Goal: Task Accomplishment & Management: Use online tool/utility

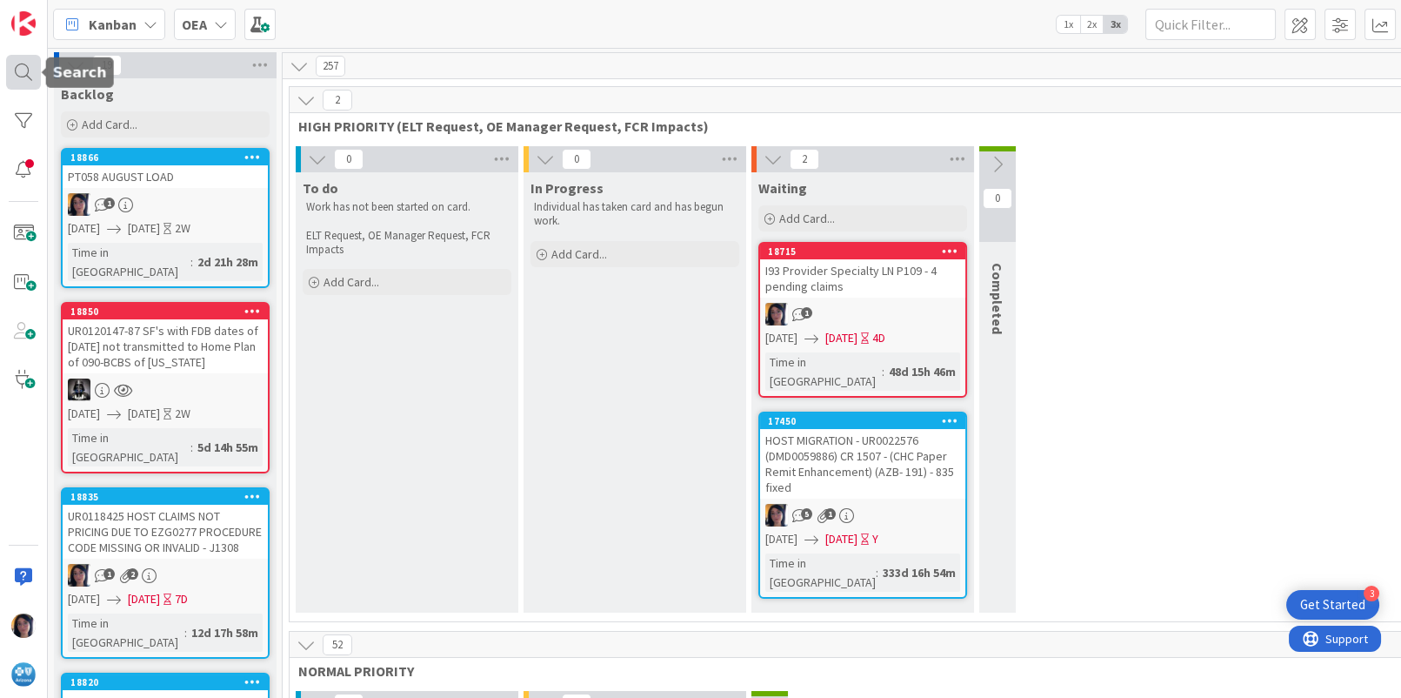
click at [26, 71] on div at bounding box center [23, 72] width 35 height 35
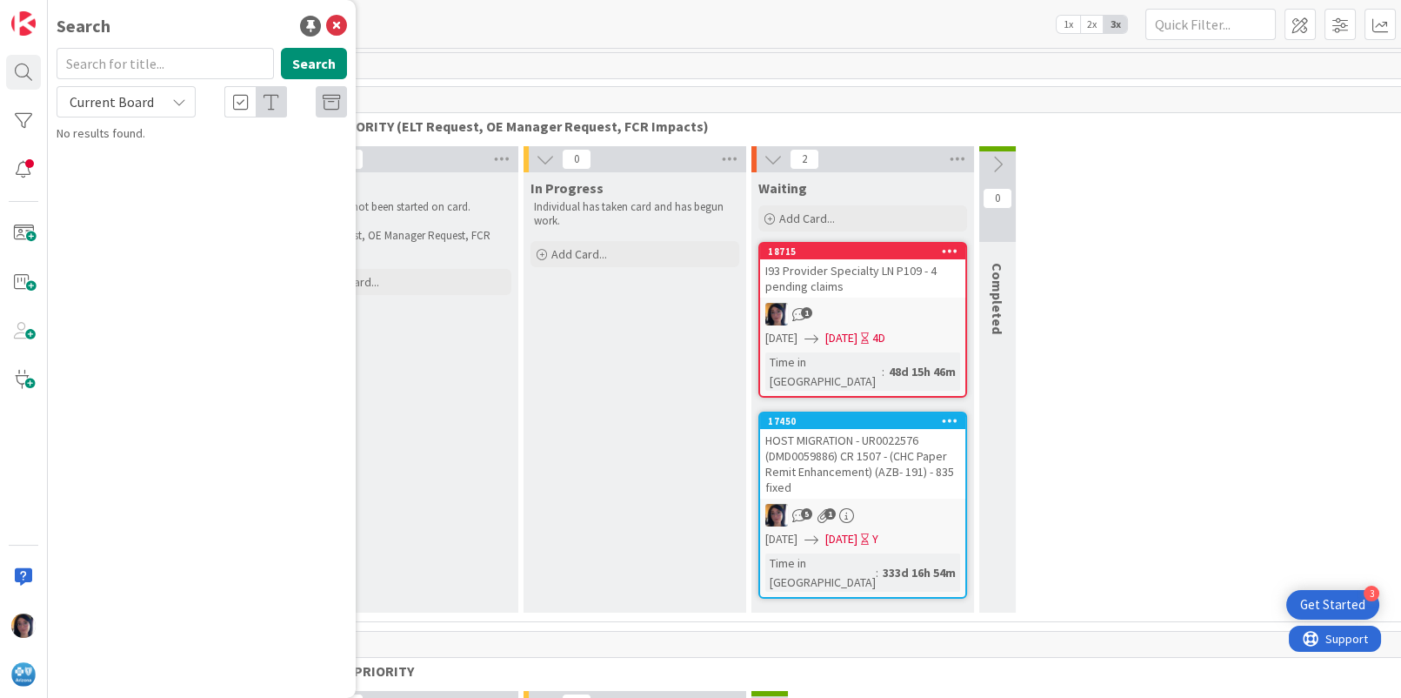
click at [103, 69] on input "text" at bounding box center [165, 63] width 217 height 31
type input "34"
click at [196, 157] on span "UR0105808 Review Trigger" at bounding box center [191, 153] width 137 height 16
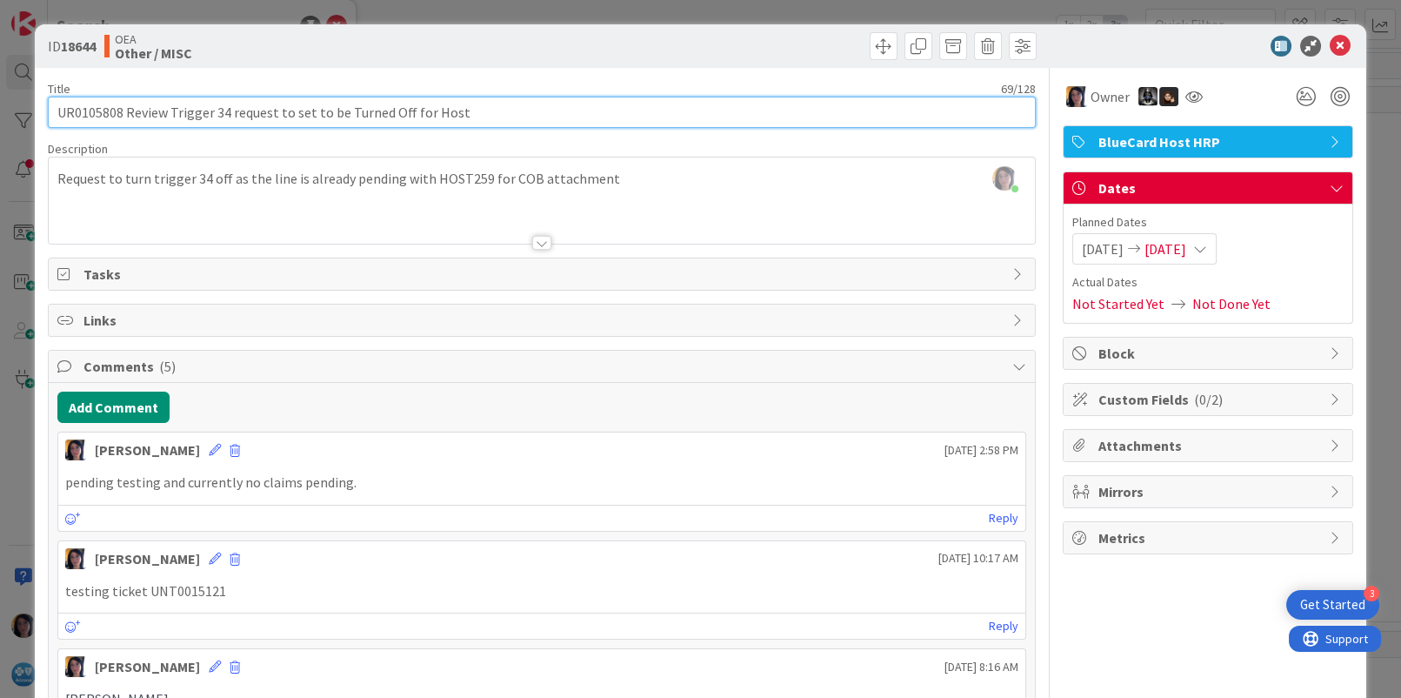
click at [99, 111] on input "UR0105808 Review Trigger 34 request to set to be Turned Off for Host" at bounding box center [541, 112] width 987 height 31
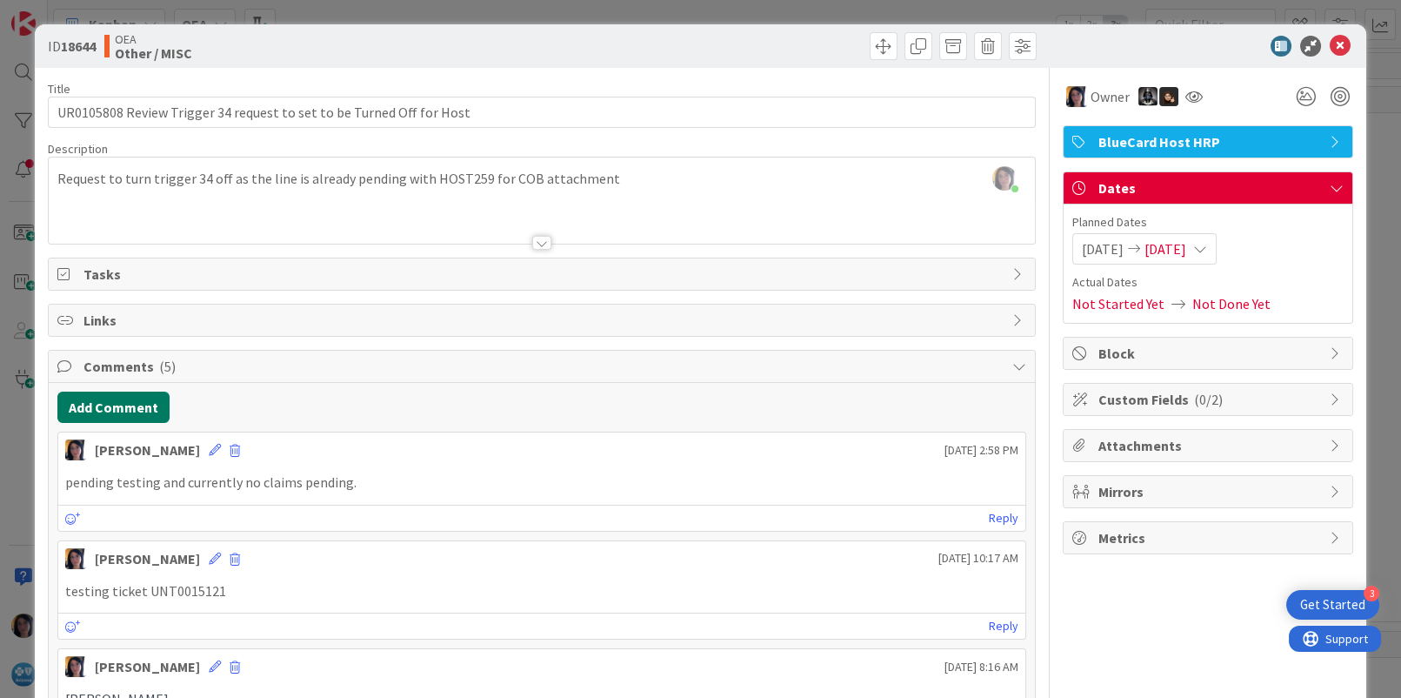
click at [127, 399] on button "Add Comment" at bounding box center [113, 406] width 112 height 31
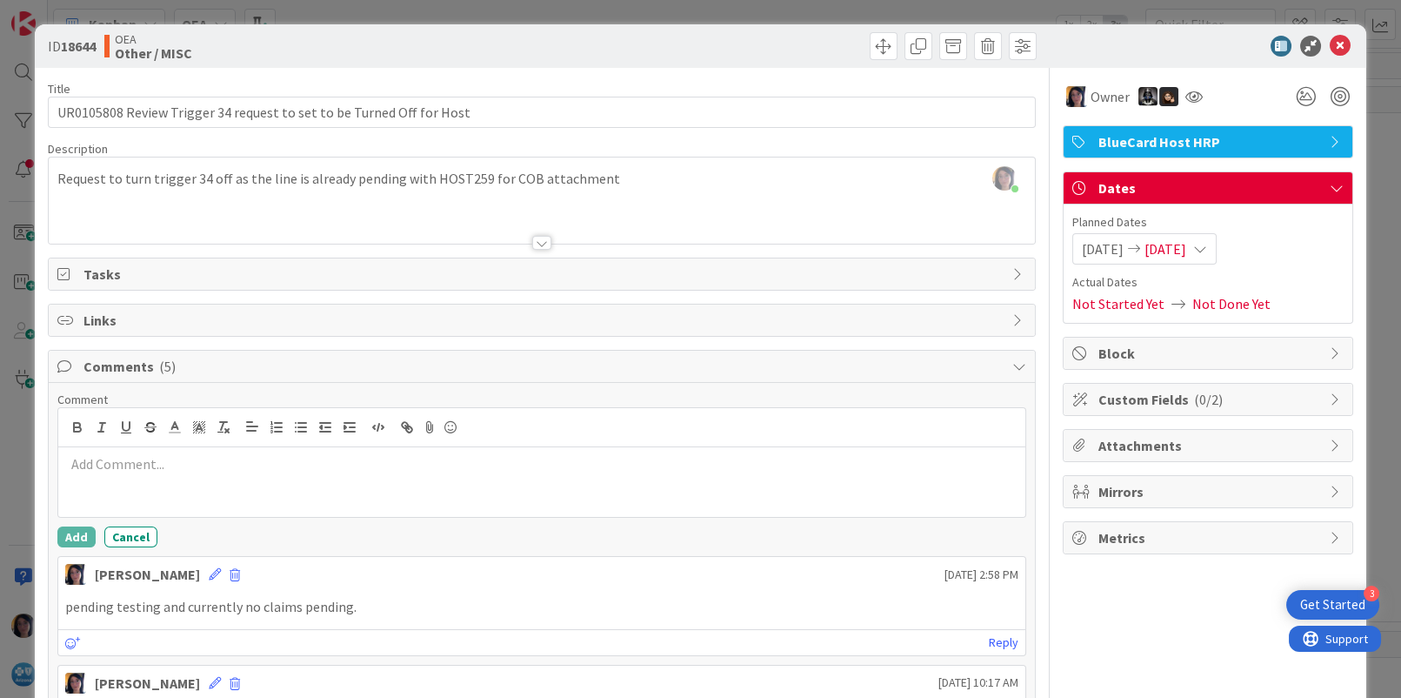
click at [104, 473] on div at bounding box center [541, 482] width 966 height 70
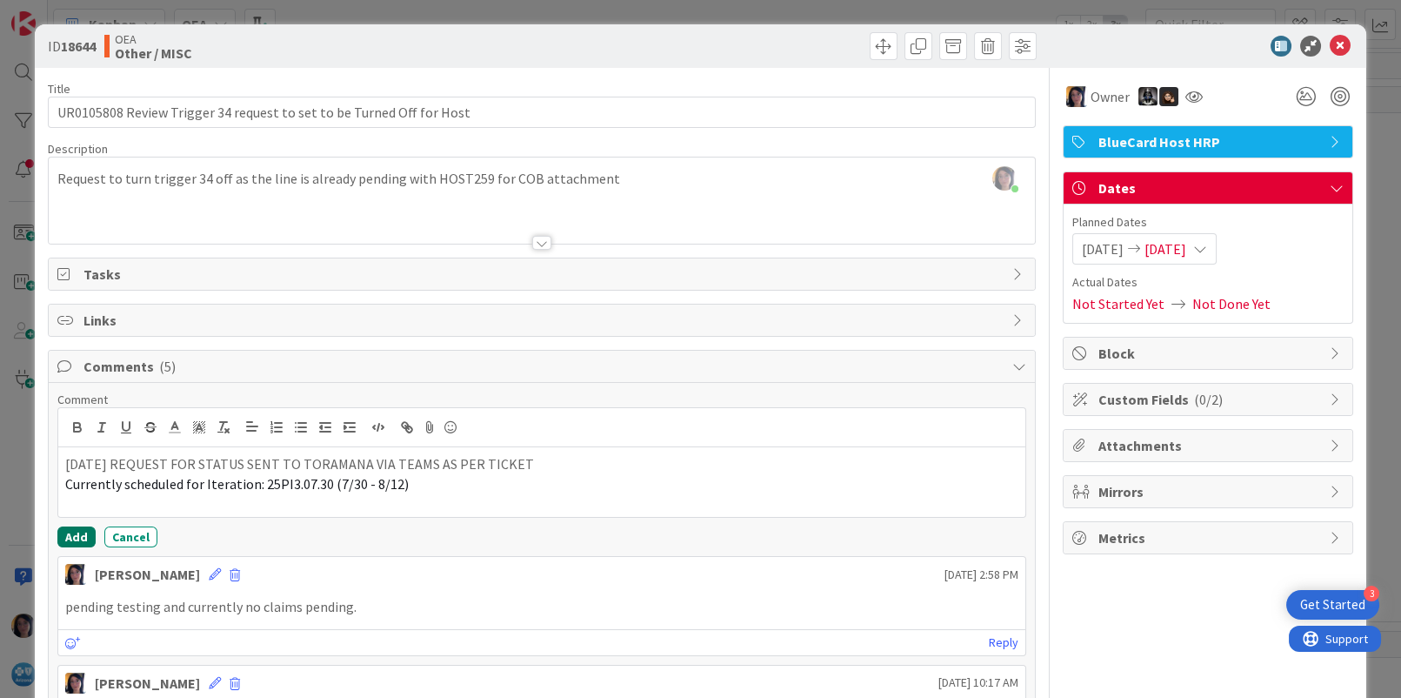
click at [79, 540] on button "Add" at bounding box center [76, 536] width 38 height 21
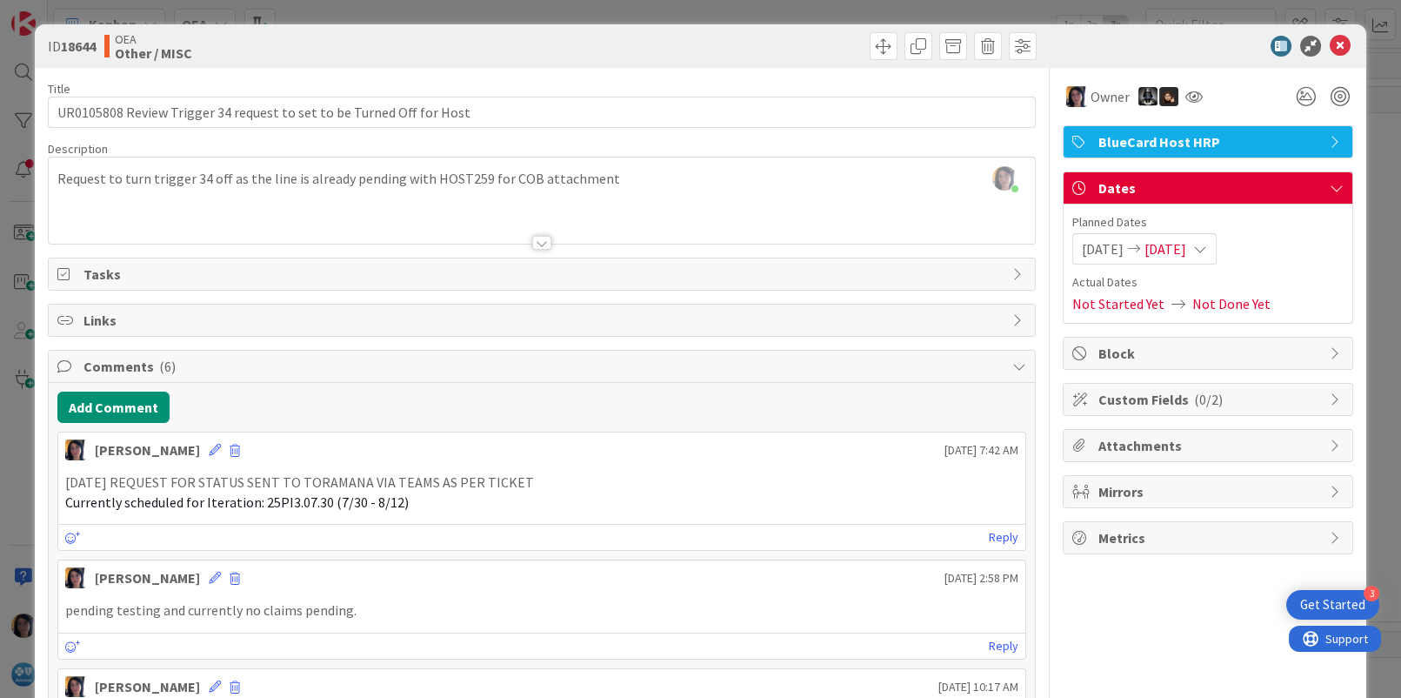
click at [1175, 248] on span "[DATE]" at bounding box center [1166, 248] width 42 height 21
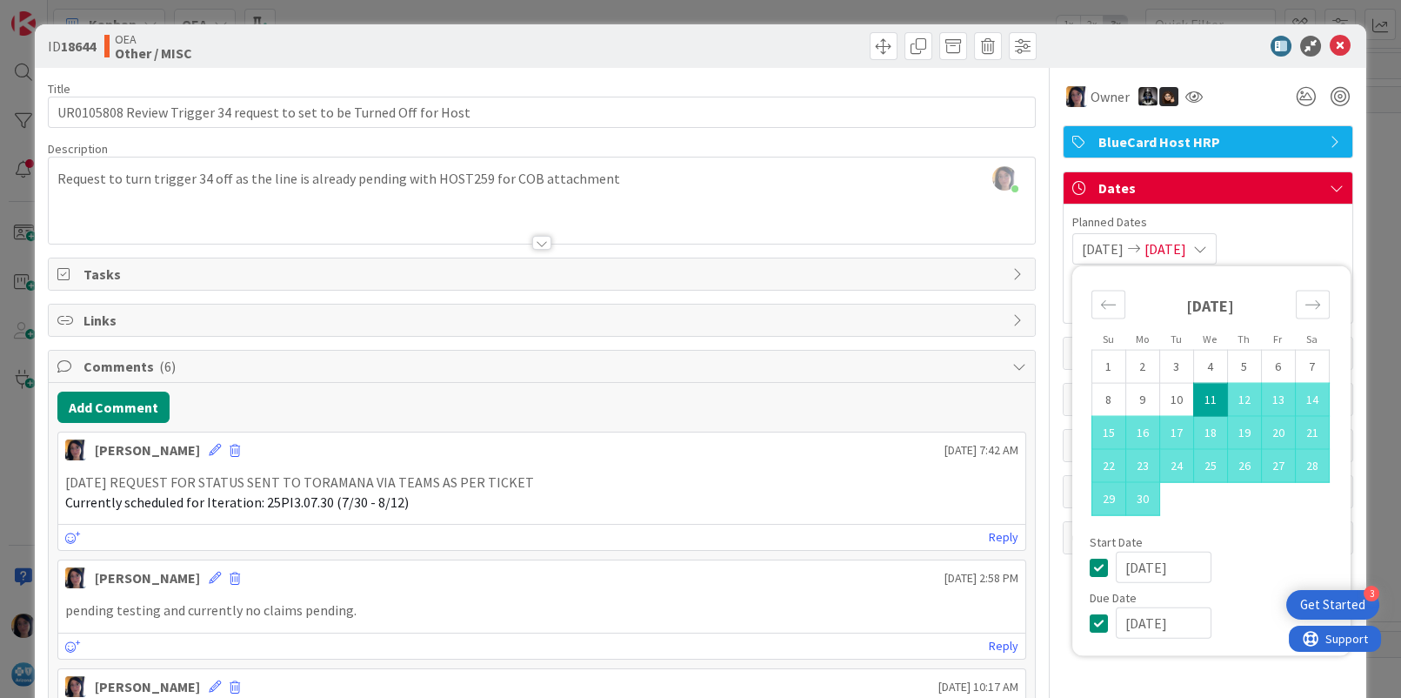
click at [1116, 625] on input "[DATE]" at bounding box center [1164, 622] width 96 height 31
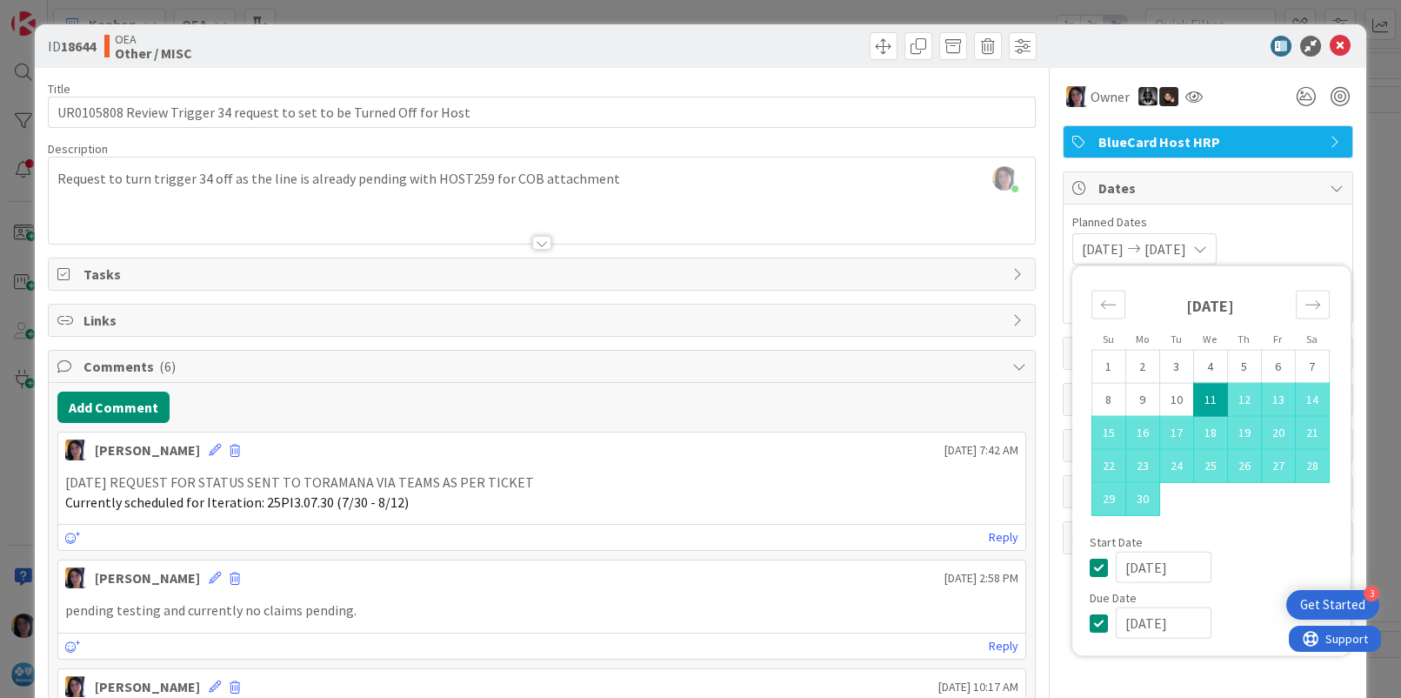
click at [1133, 621] on input "[DATE]" at bounding box center [1164, 622] width 96 height 31
type input "[DATE]"
click at [1330, 41] on icon at bounding box center [1340, 46] width 21 height 21
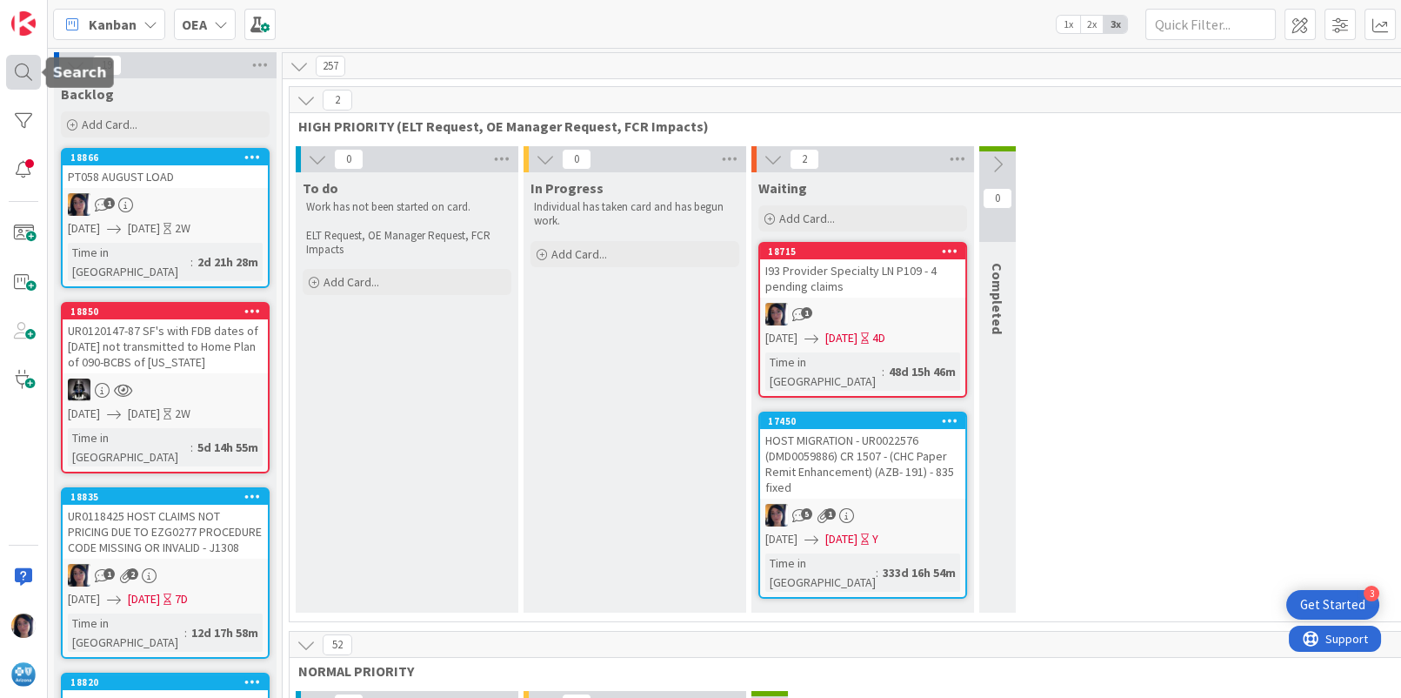
click at [19, 79] on div at bounding box center [23, 72] width 35 height 35
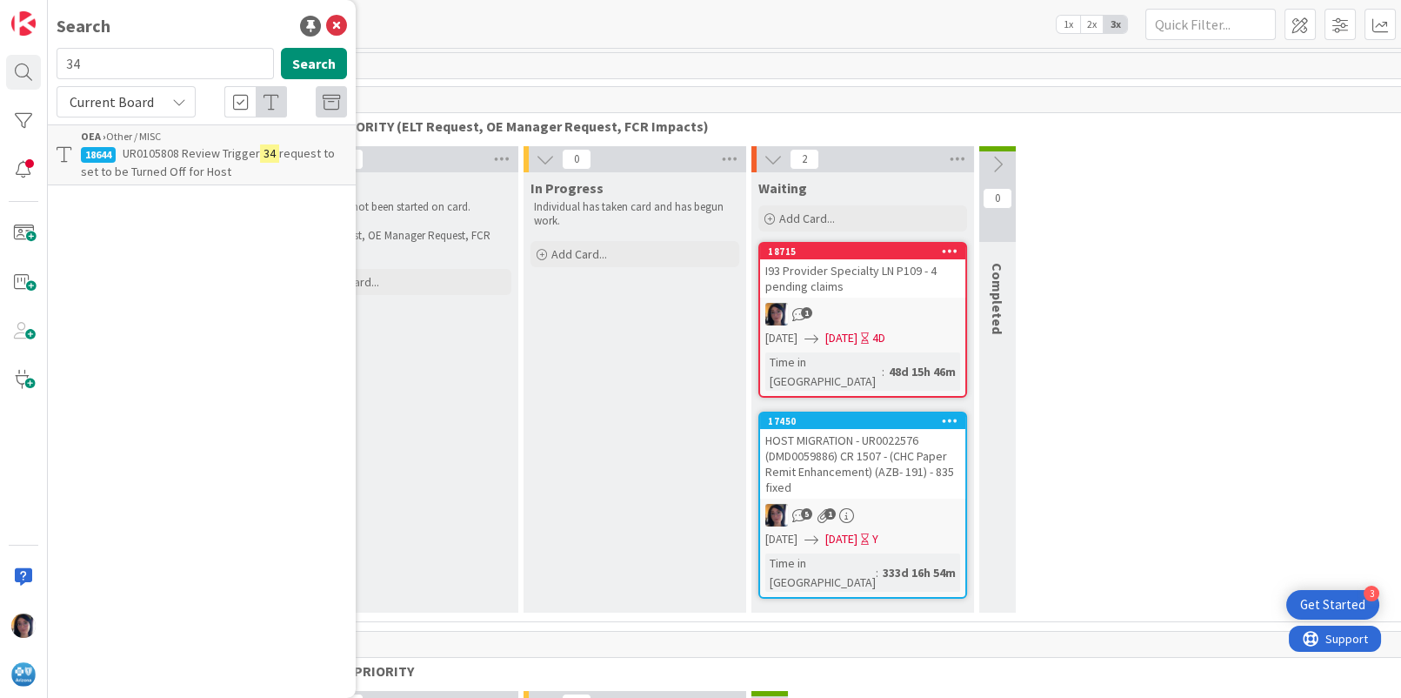
click at [122, 63] on input "34" at bounding box center [165, 63] width 217 height 31
type input "3"
type input "SHORT STAY"
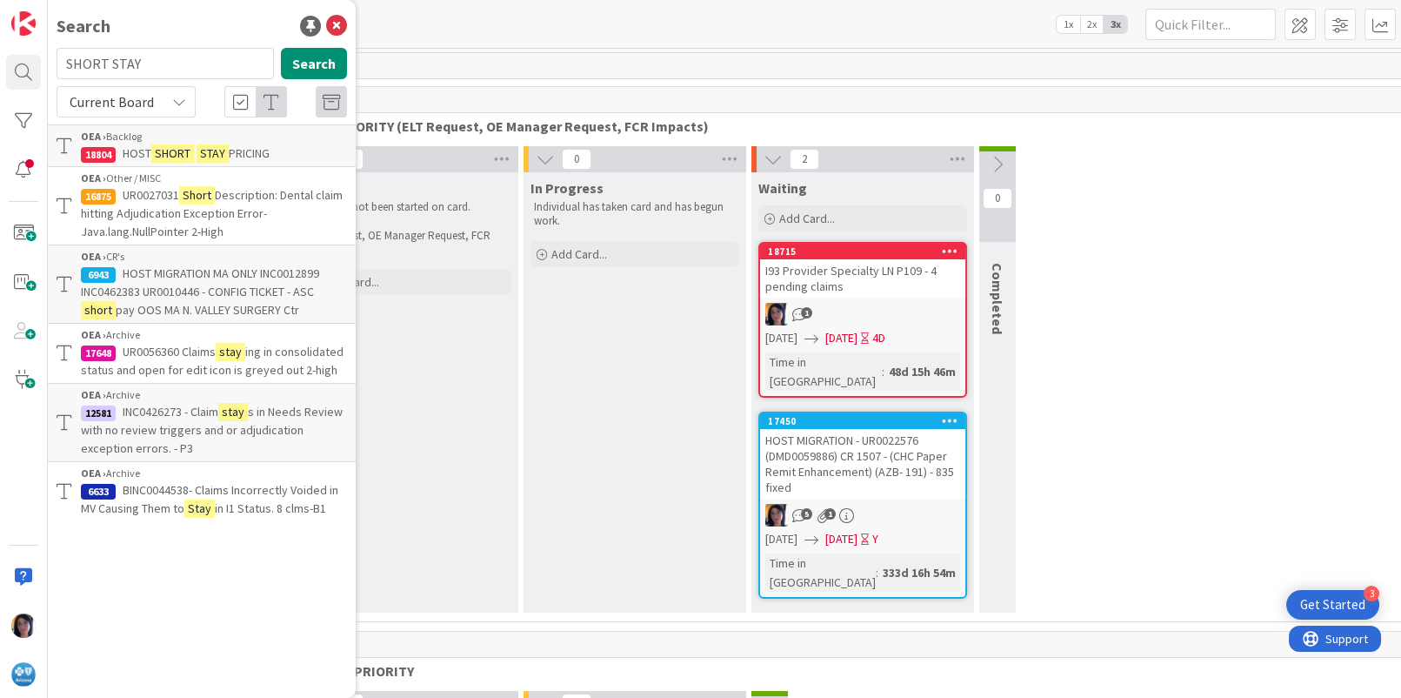
click at [127, 148] on span "HOST" at bounding box center [137, 153] width 29 height 16
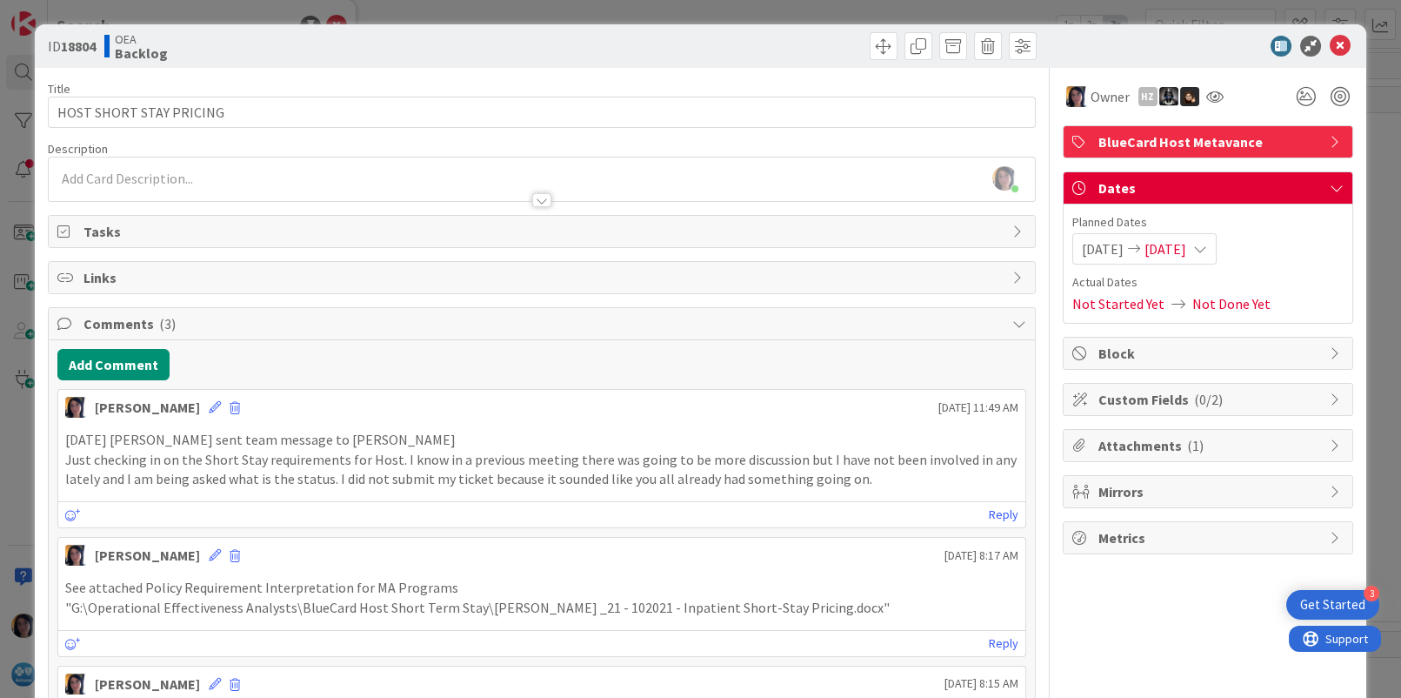
click at [135, 180] on div "[PERSON_NAME] just joined" at bounding box center [542, 178] width 986 height 43
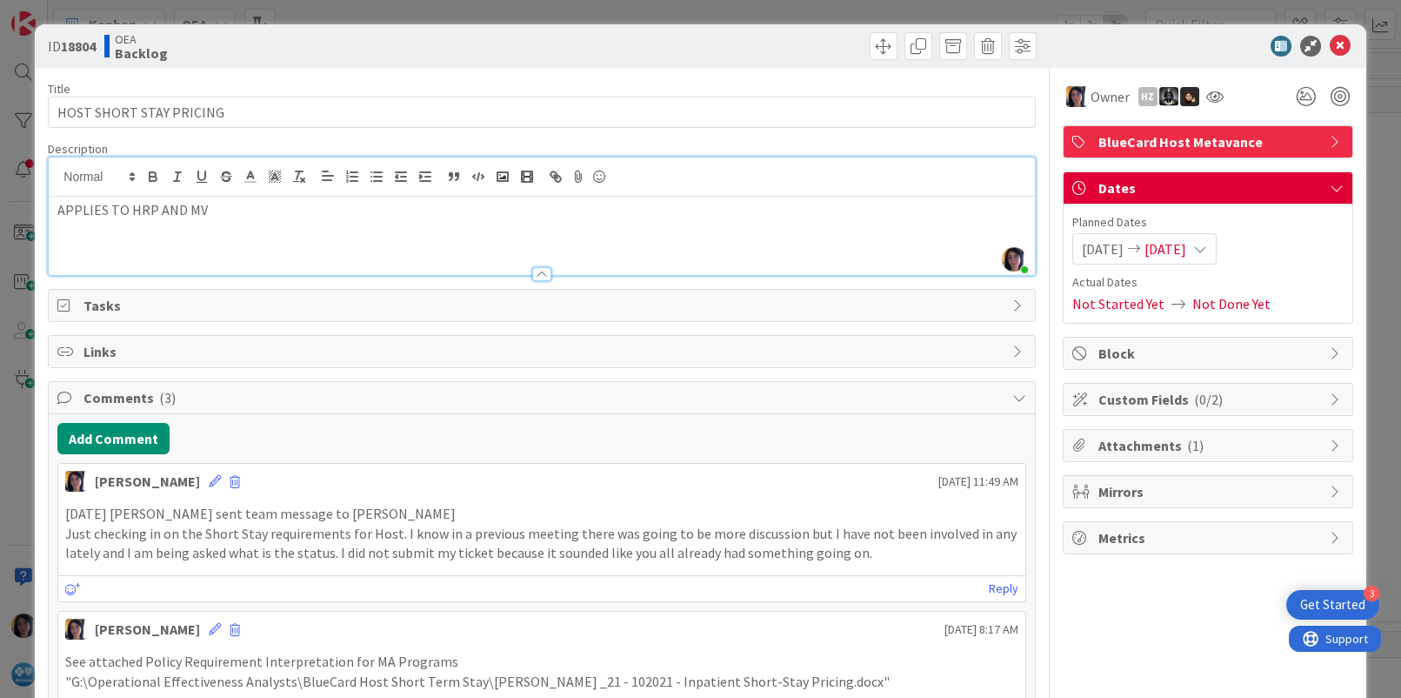
click at [101, 234] on p at bounding box center [541, 230] width 968 height 20
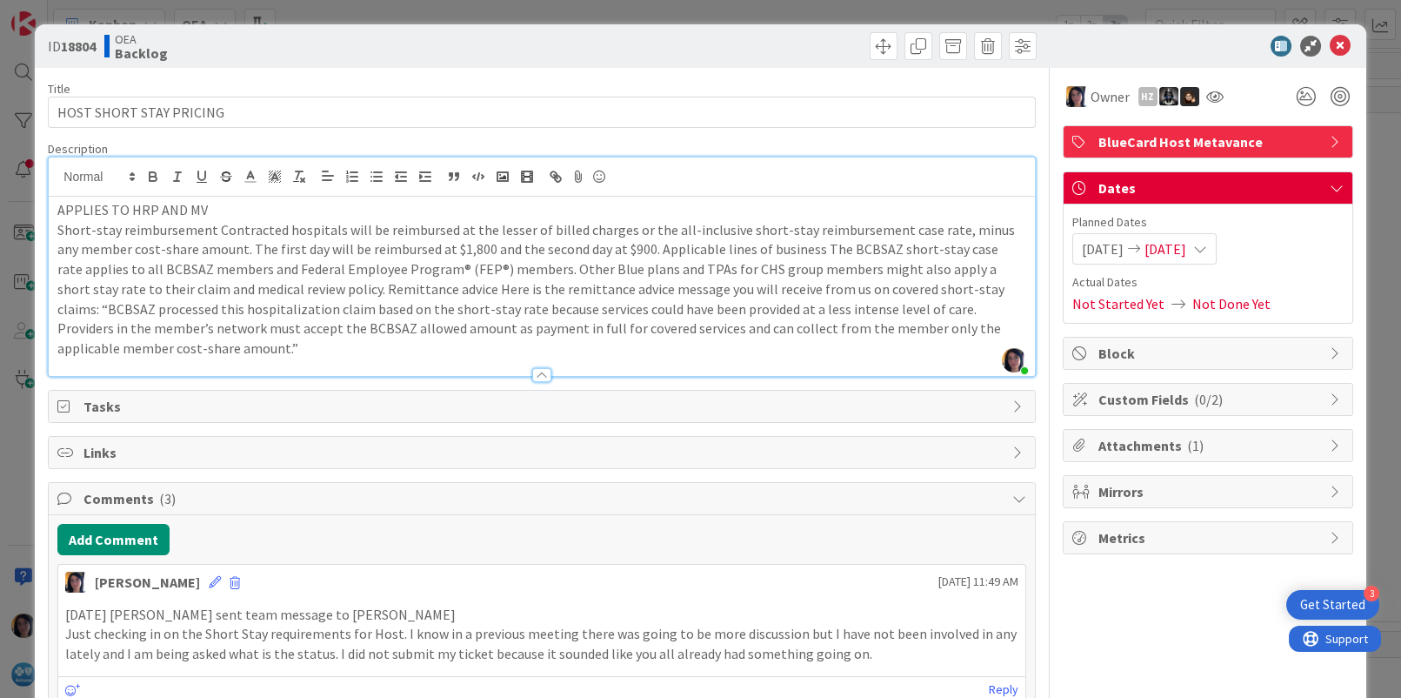
click at [627, 248] on p "Short-stay reimbursement Contracted hospitals will be reimbursed at the lesser …" at bounding box center [541, 289] width 968 height 138
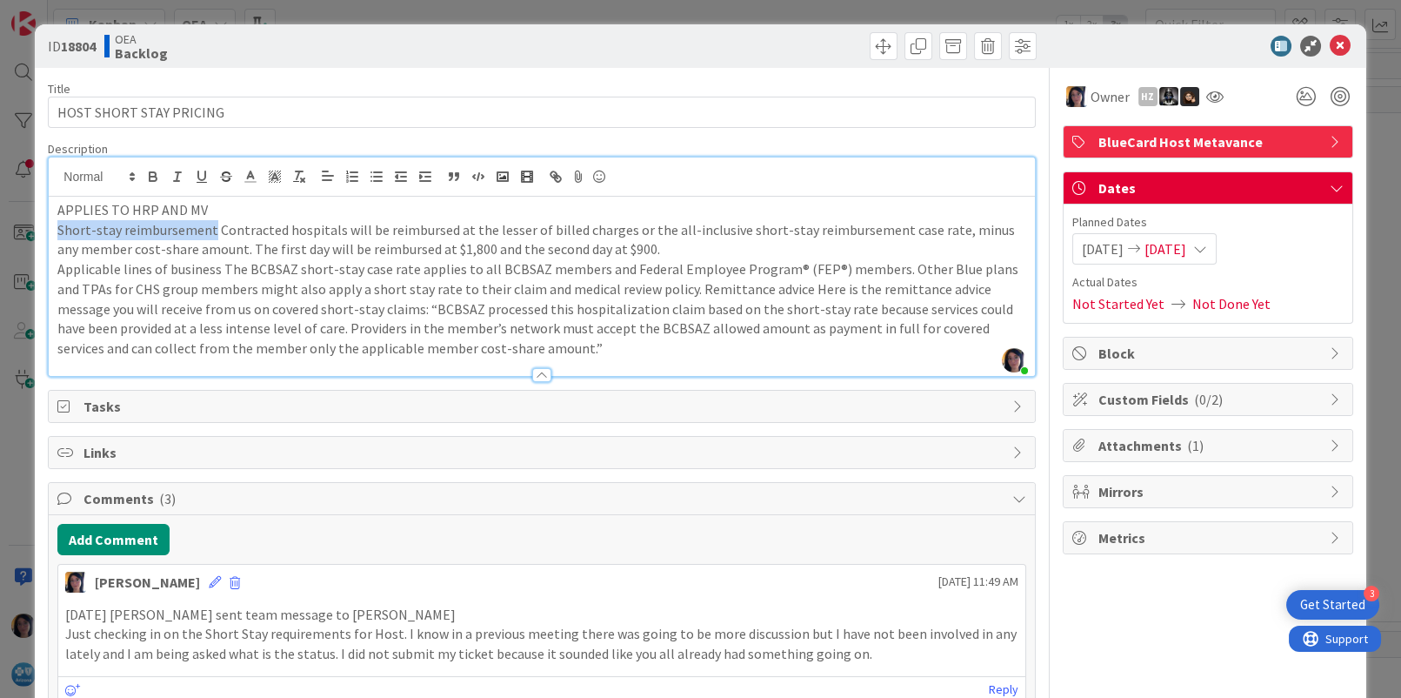
drag, startPoint x: 208, startPoint y: 228, endPoint x: 46, endPoint y: 234, distance: 161.9
drag, startPoint x: 216, startPoint y: 271, endPoint x: 56, endPoint y: 270, distance: 160.1
click at [56, 270] on div "APPLIES TO HRP AND MV Short-stay reimbursement Contracted hospitals will be rei…" at bounding box center [542, 286] width 986 height 179
click at [685, 287] on p "Applicable lines of business The BCBSAZ short-stay case rate applies to all BCB…" at bounding box center [541, 308] width 968 height 99
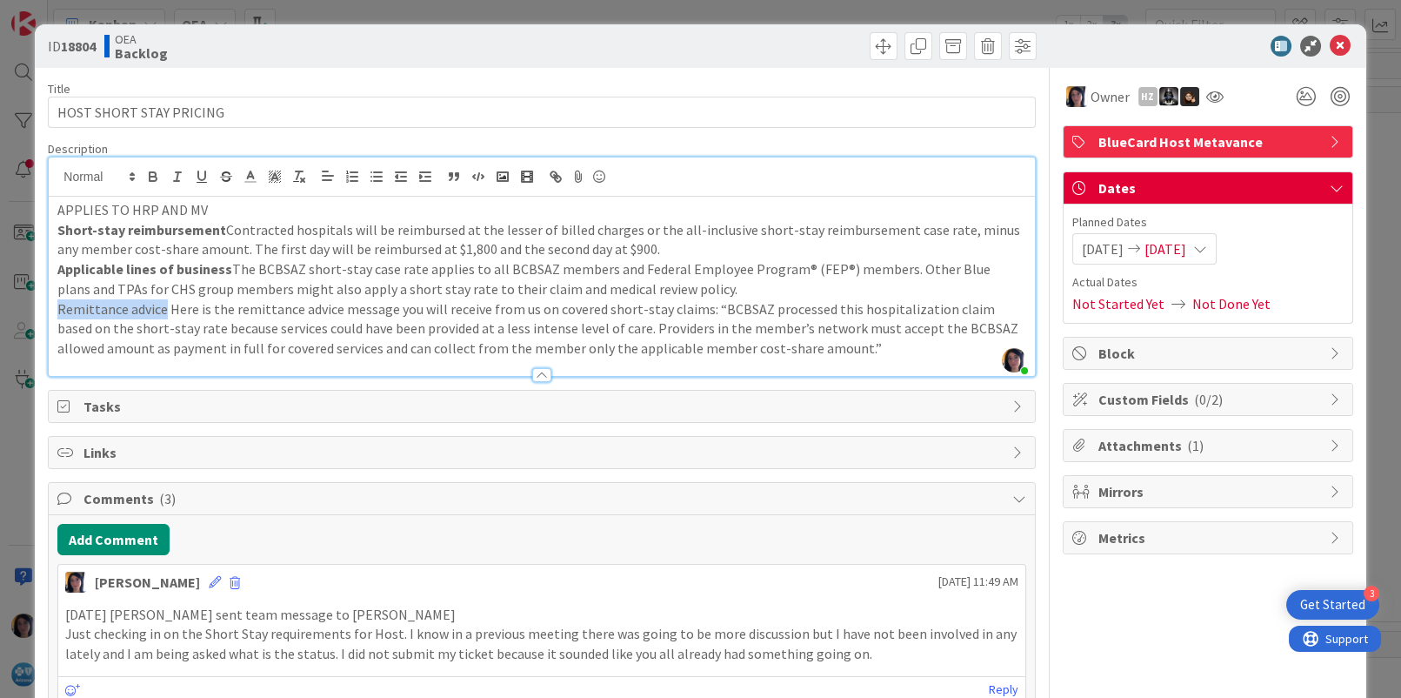
drag, startPoint x: 57, startPoint y: 305, endPoint x: 162, endPoint y: 303, distance: 105.3
click at [162, 303] on p "Remittance advice Here is the remittance advice message you will receive from u…" at bounding box center [541, 328] width 968 height 59
drag, startPoint x: 706, startPoint y: 304, endPoint x: 813, endPoint y: 346, distance: 115.2
click at [813, 346] on p "Remittance advice Here is the remittance advice message you will receive from u…" at bounding box center [541, 328] width 968 height 59
click at [508, 346] on em "“BCBSAZ processed this hospitalization claim based on the short-stay rate becau…" at bounding box center [541, 328] width 969 height 57
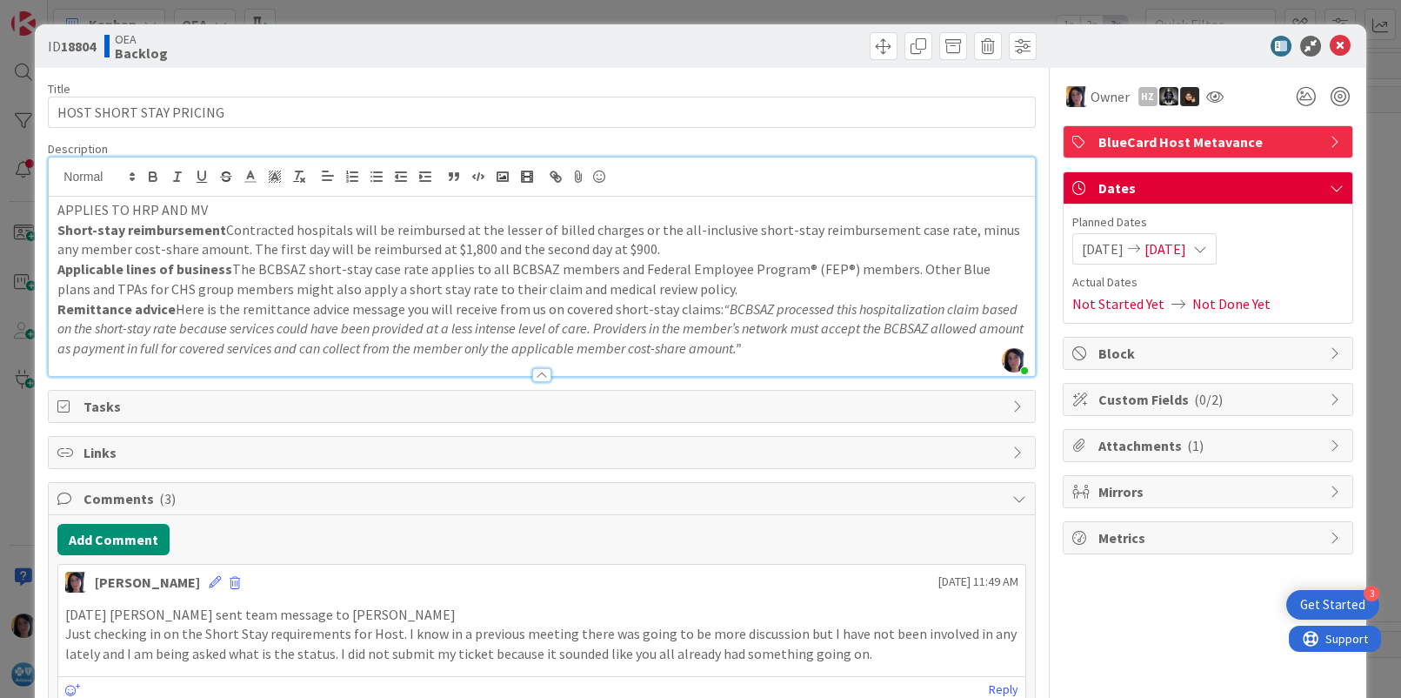
click at [807, 351] on p "Remittance advice Here is the remittance advice message you will receive from u…" at bounding box center [541, 328] width 968 height 59
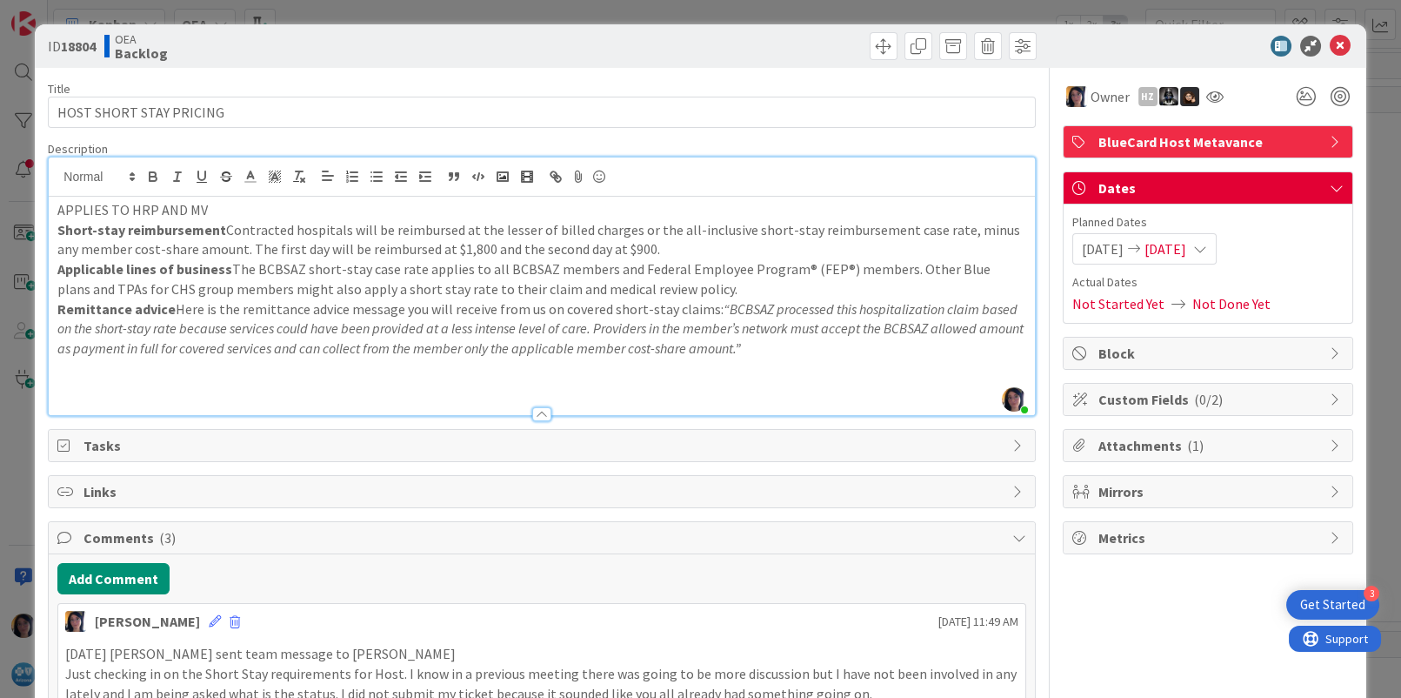
click at [207, 212] on p "APPLIES TO HRP AND MV" at bounding box center [541, 210] width 968 height 20
click at [69, 378] on p at bounding box center [541, 388] width 968 height 20
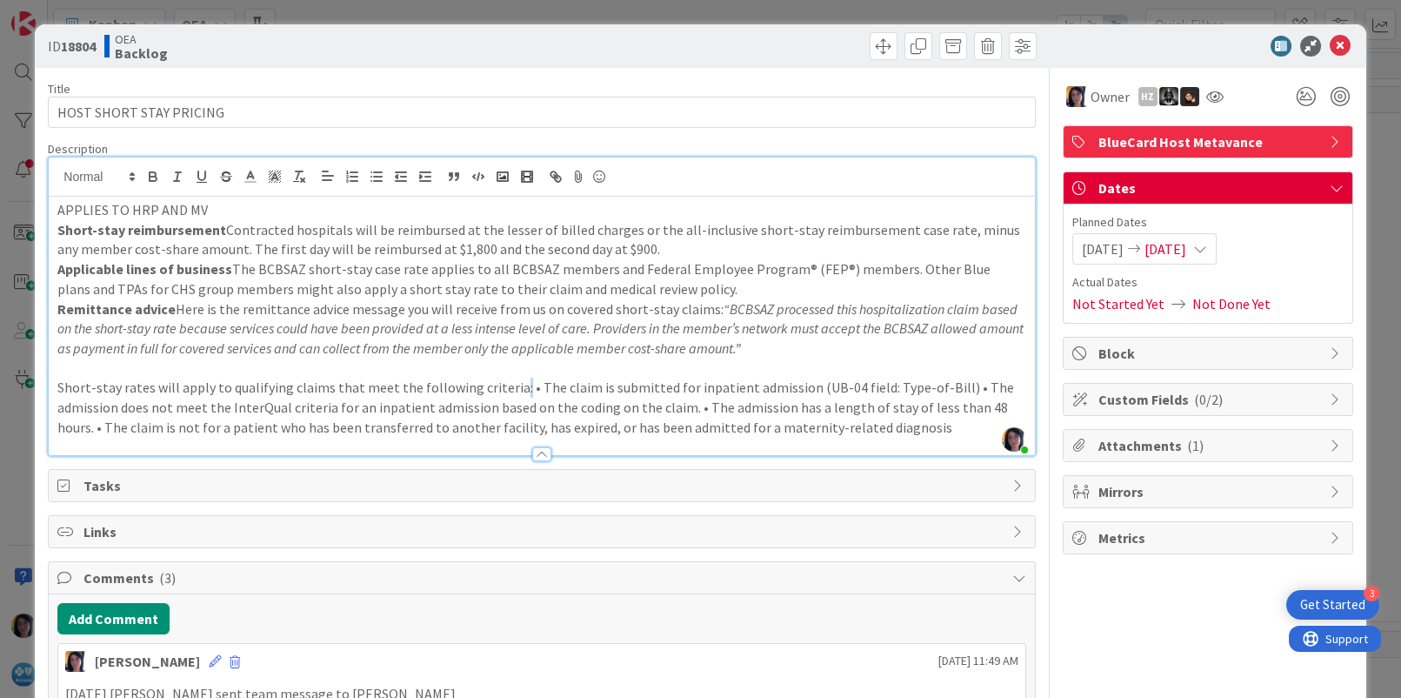
click at [509, 387] on p "Short-stay rates will apply to qualifying claims that meet the following criter…" at bounding box center [541, 407] width 968 height 59
click at [511, 387] on p "Short-stay rates will apply to qualifying claims that meet the following criter…" at bounding box center [541, 407] width 968 height 59
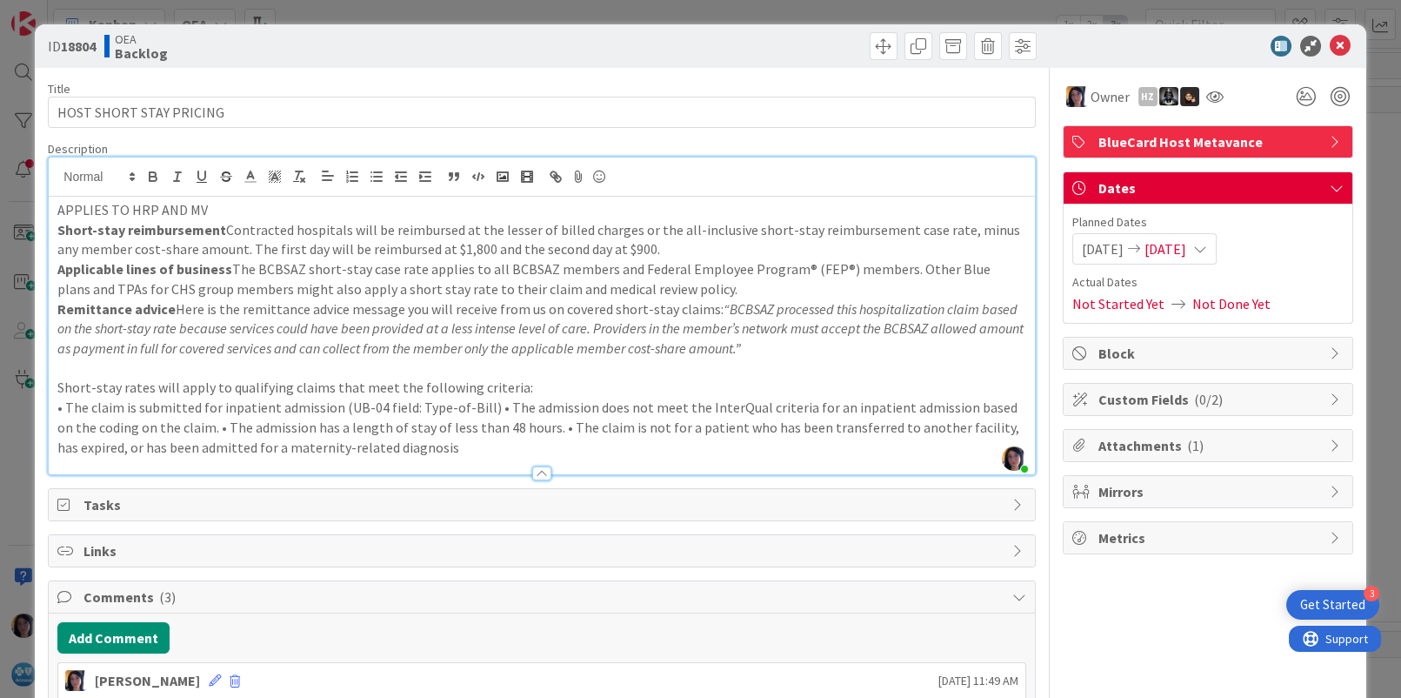
click at [493, 405] on p "• The claim is submitted for inpatient admission (UB-04 field: Type-of-Bill) • …" at bounding box center [541, 427] width 968 height 59
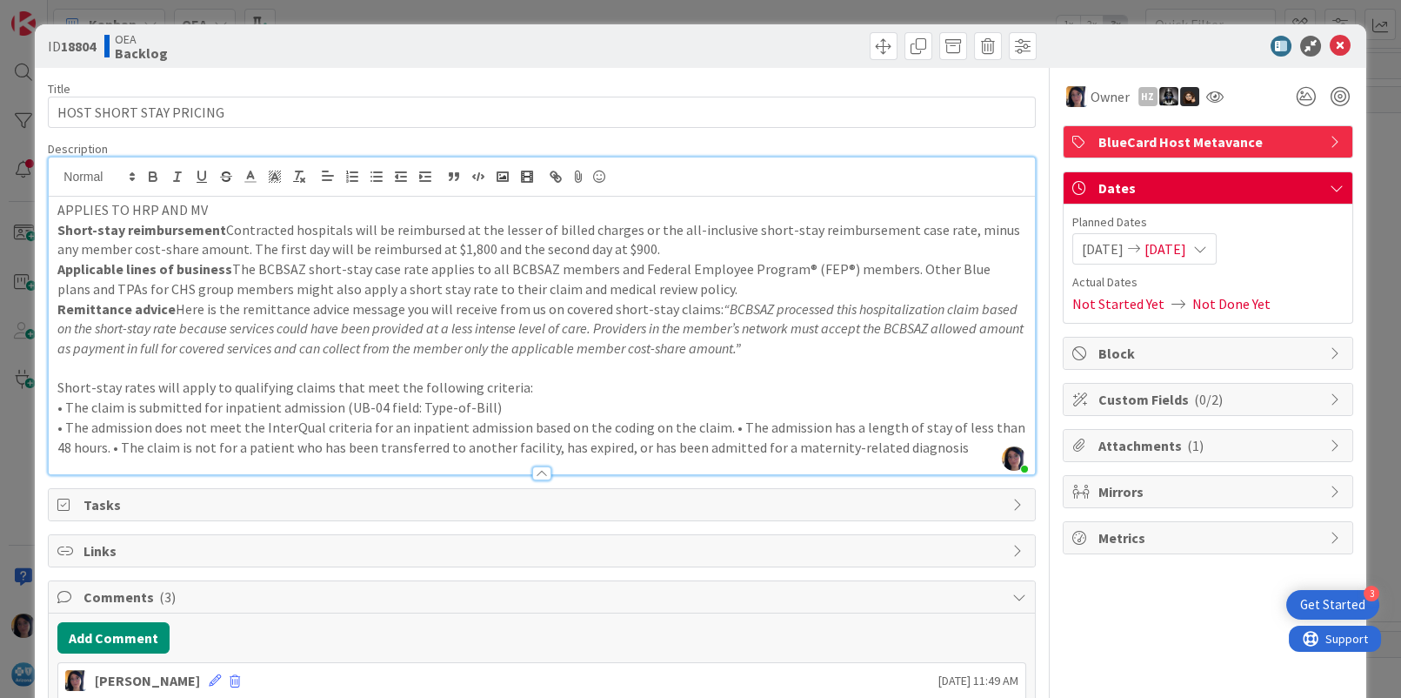
click at [725, 429] on p "• The admission does not meet the InterQual criteria for an inpatient admission…" at bounding box center [541, 437] width 968 height 39
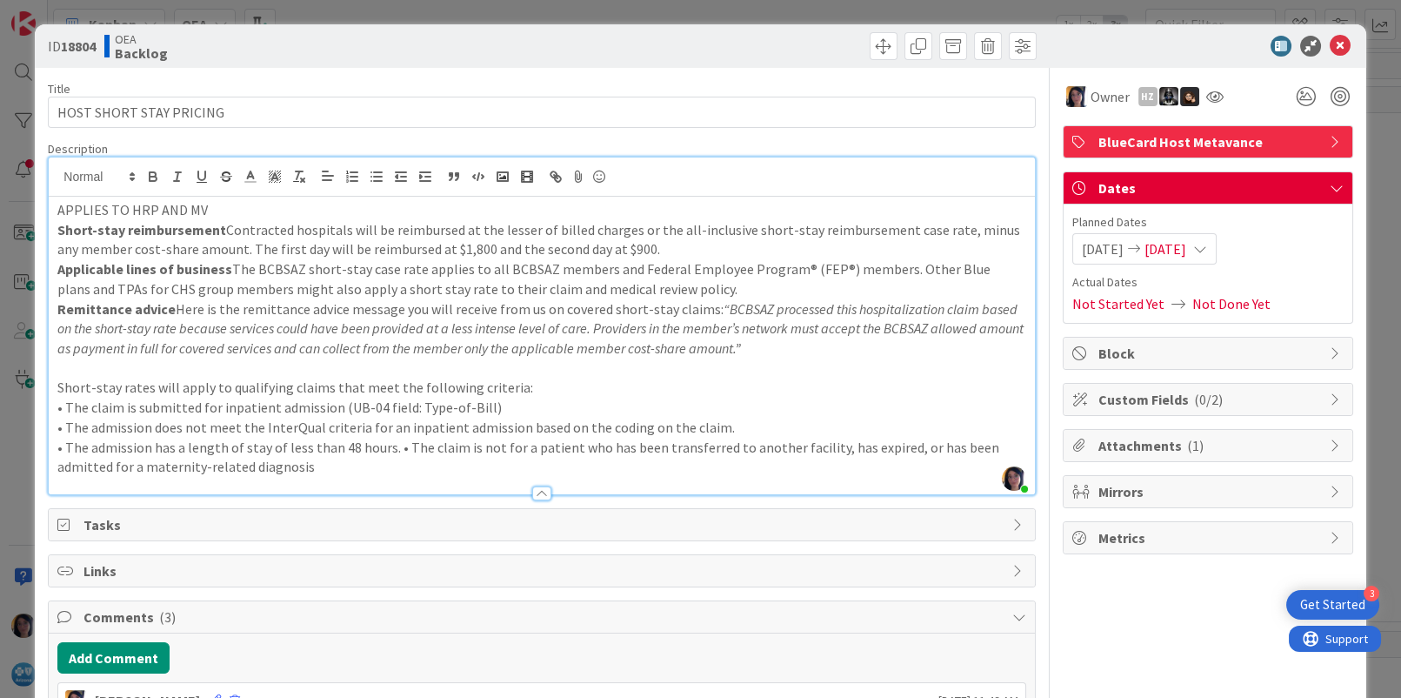
click at [403, 446] on p "• The admission has a length of stay of less than 48 hours. • The claim is not …" at bounding box center [541, 457] width 968 height 39
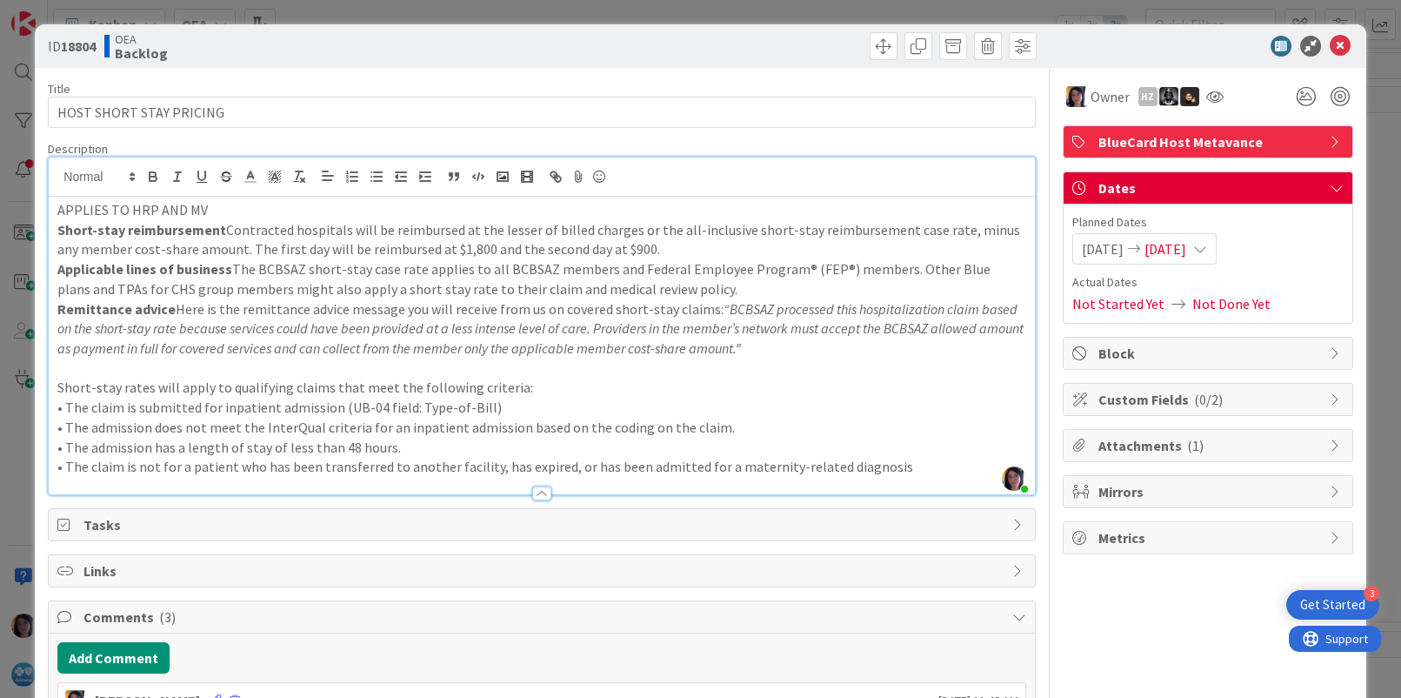
click at [97, 373] on p at bounding box center [541, 368] width 968 height 20
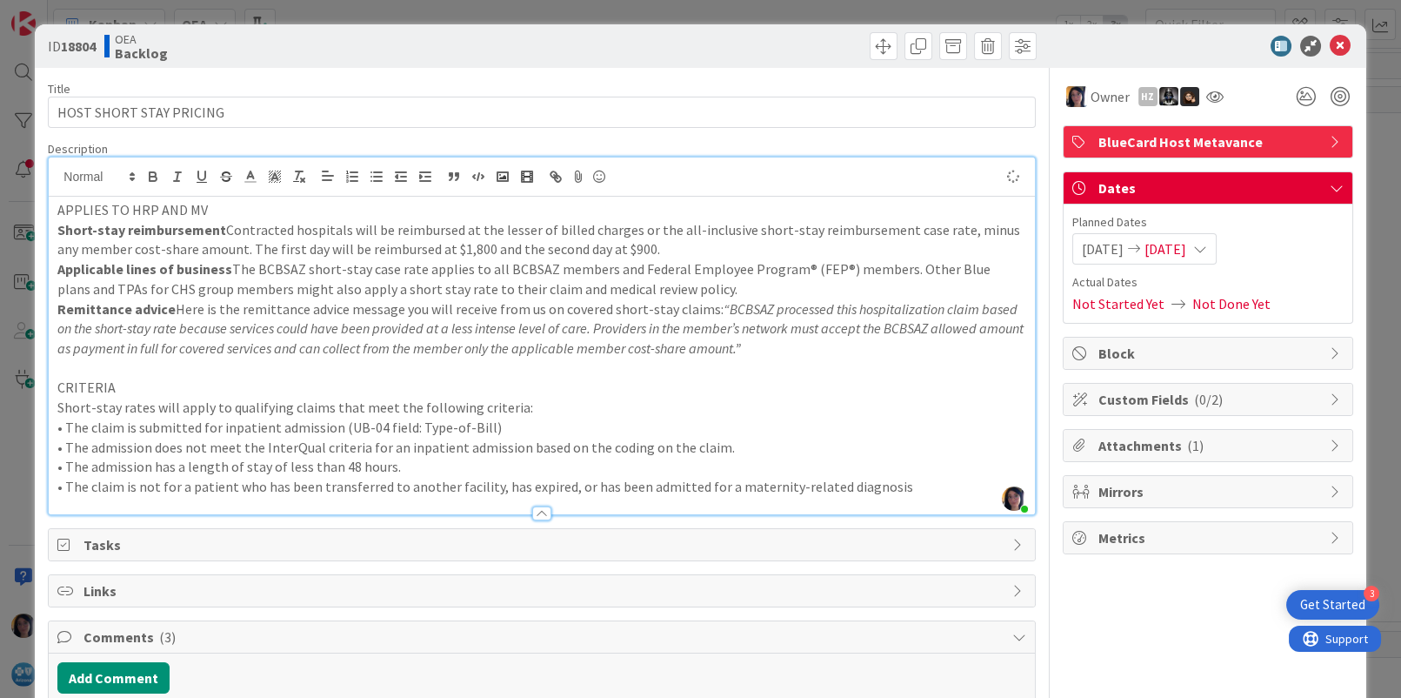
click at [84, 385] on p "CRITERIA" at bounding box center [541, 388] width 968 height 20
click at [188, 418] on p "• The claim is submitted for inpatient admission (UB-04 field: Type-of-Bill)" at bounding box center [541, 428] width 968 height 20
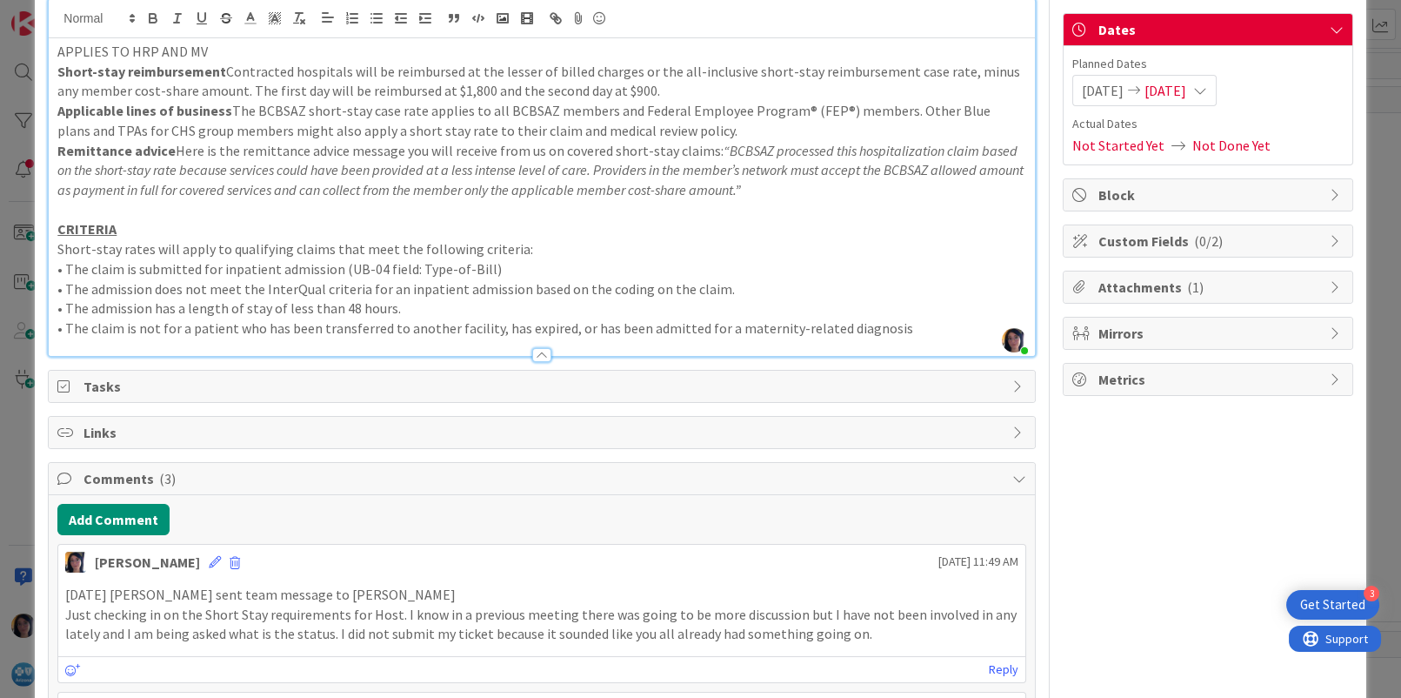
scroll to position [326, 0]
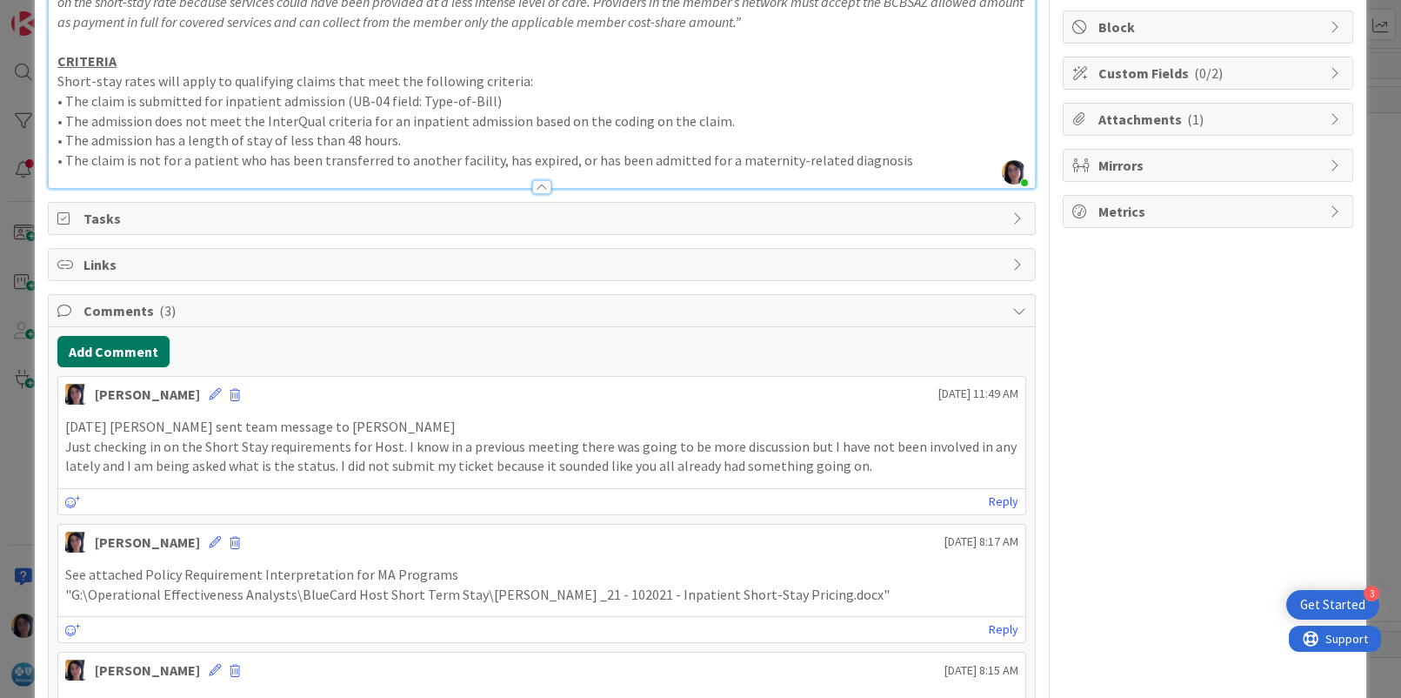
click at [107, 344] on button "Add Comment" at bounding box center [113, 351] width 112 height 31
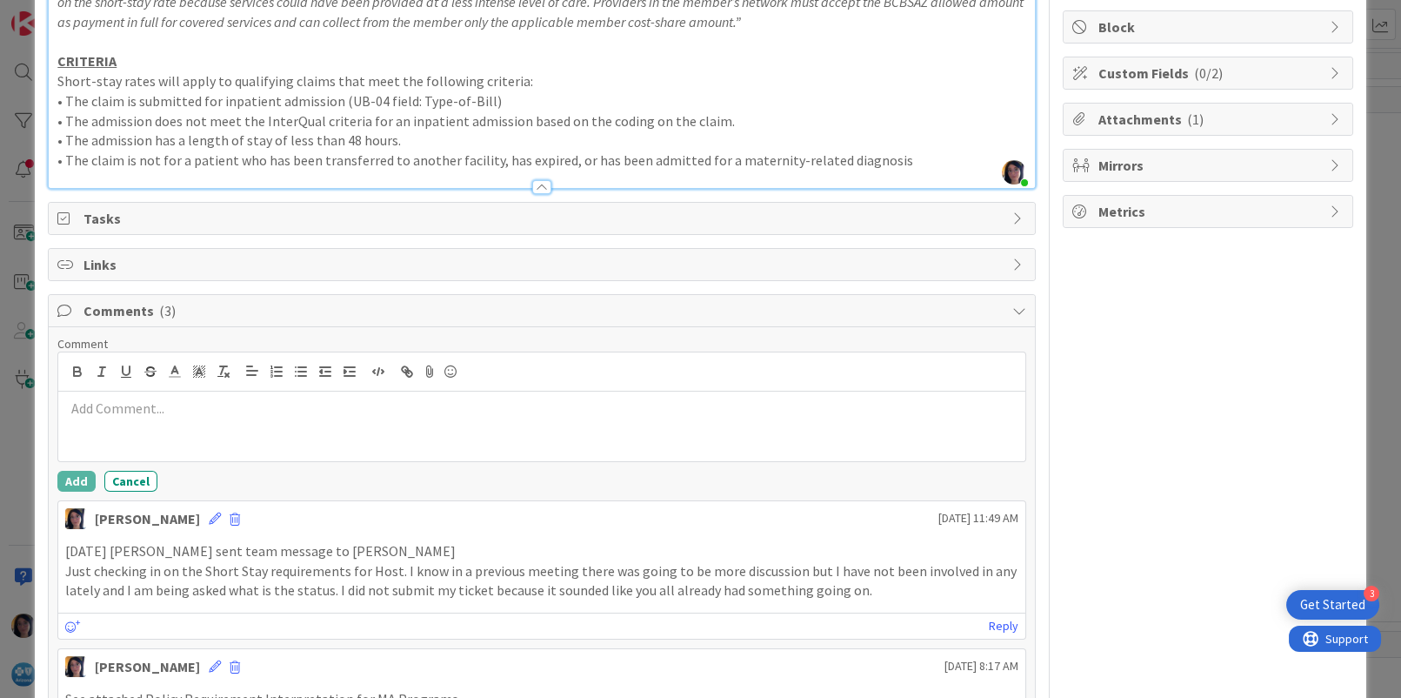
click at [96, 407] on p at bounding box center [541, 408] width 952 height 20
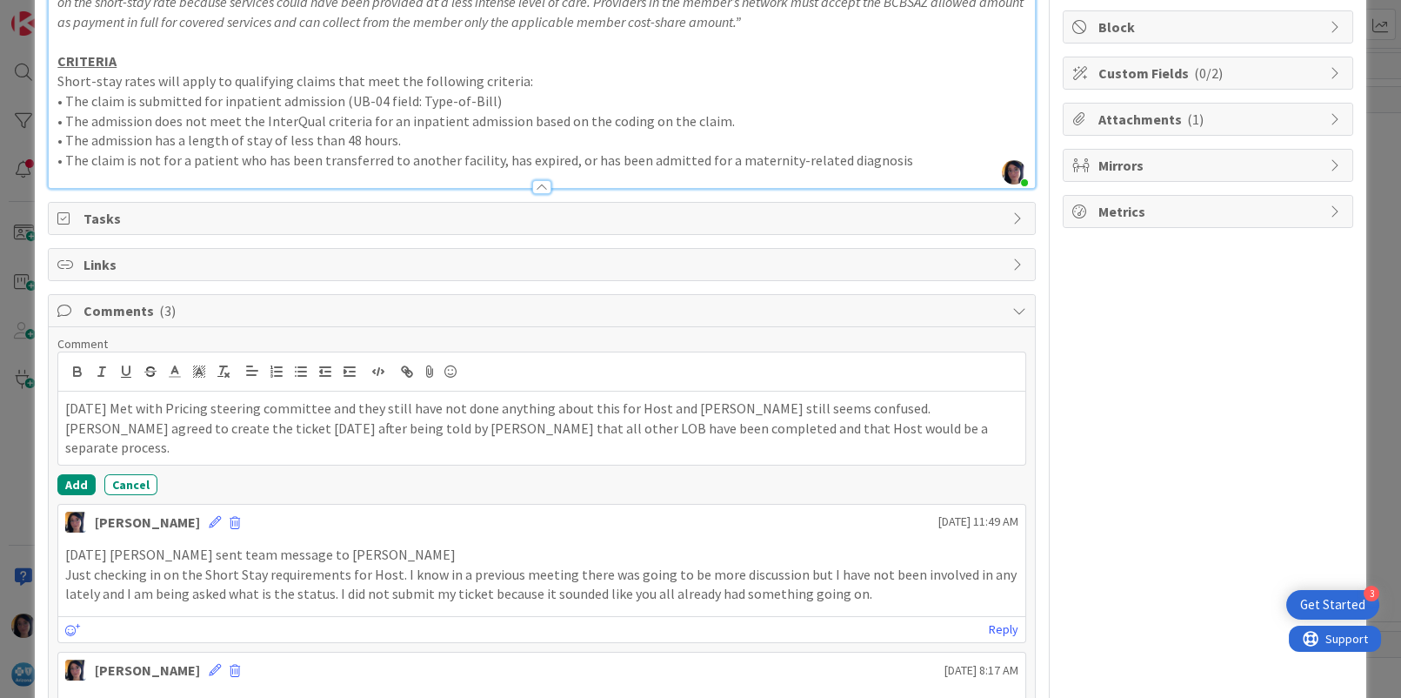
click at [824, 435] on p "[DATE] Met with Pricing steering committee and they still have not done anythin…" at bounding box center [541, 427] width 952 height 59
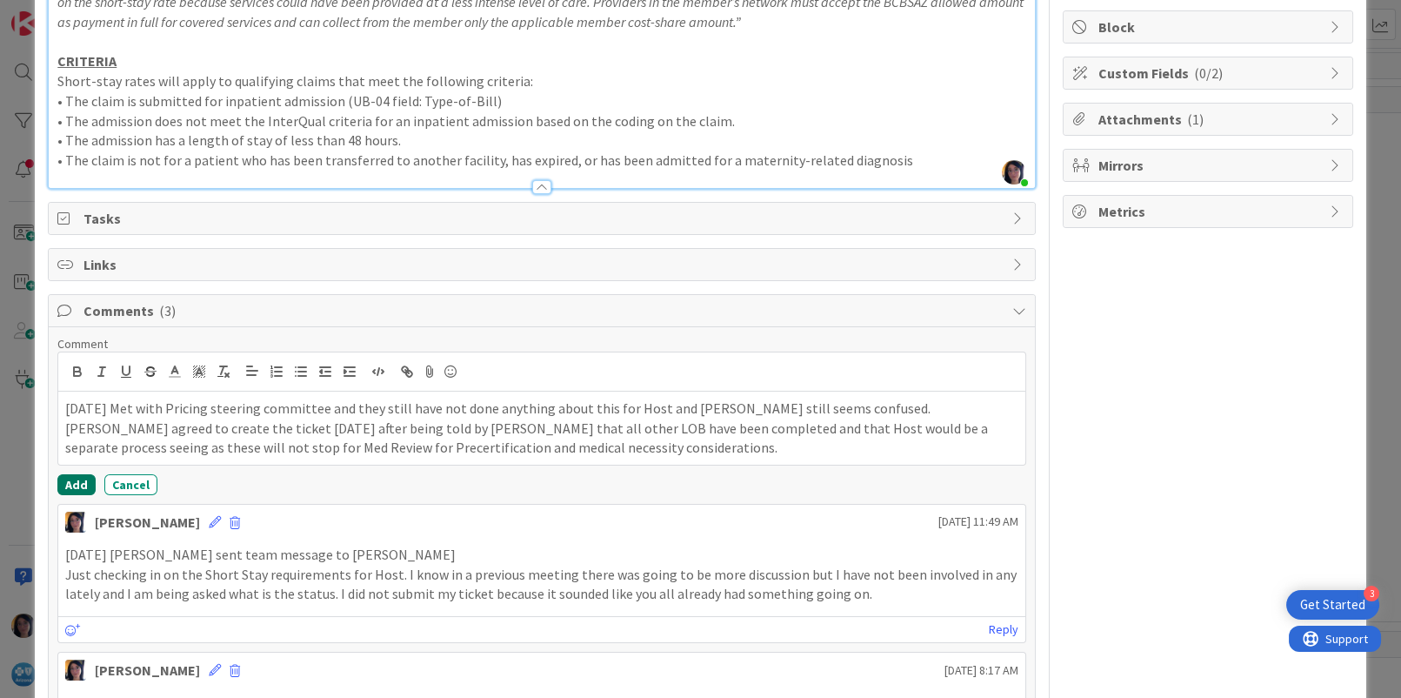
click at [68, 479] on button "Add" at bounding box center [76, 484] width 38 height 21
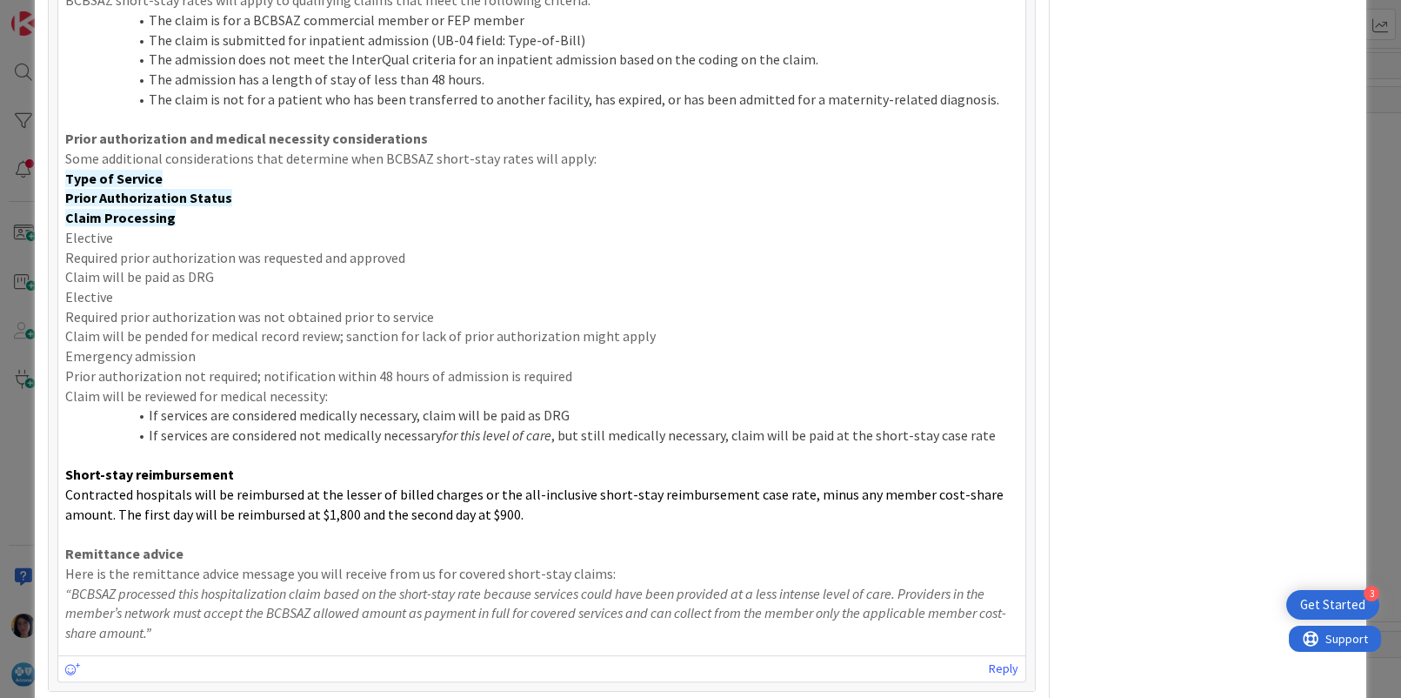
scroll to position [979, 0]
